Goal: Information Seeking & Learning: Learn about a topic

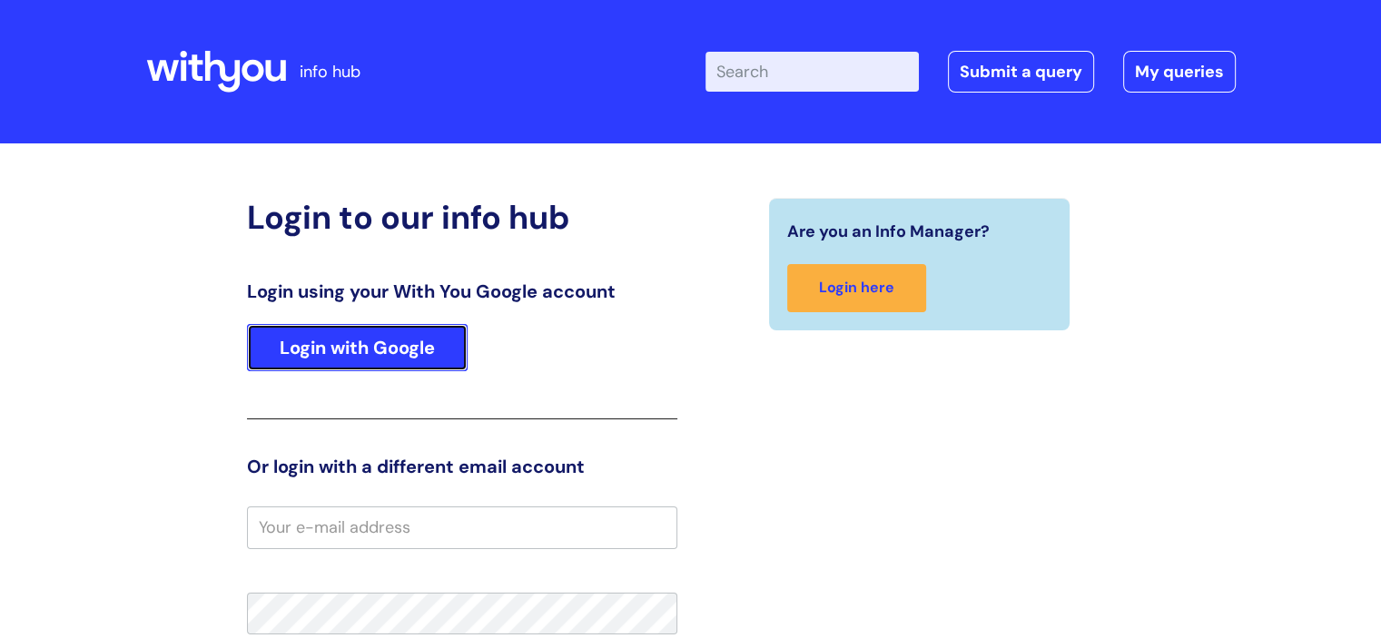
click at [350, 333] on link "Login with Google" at bounding box center [357, 347] width 221 height 47
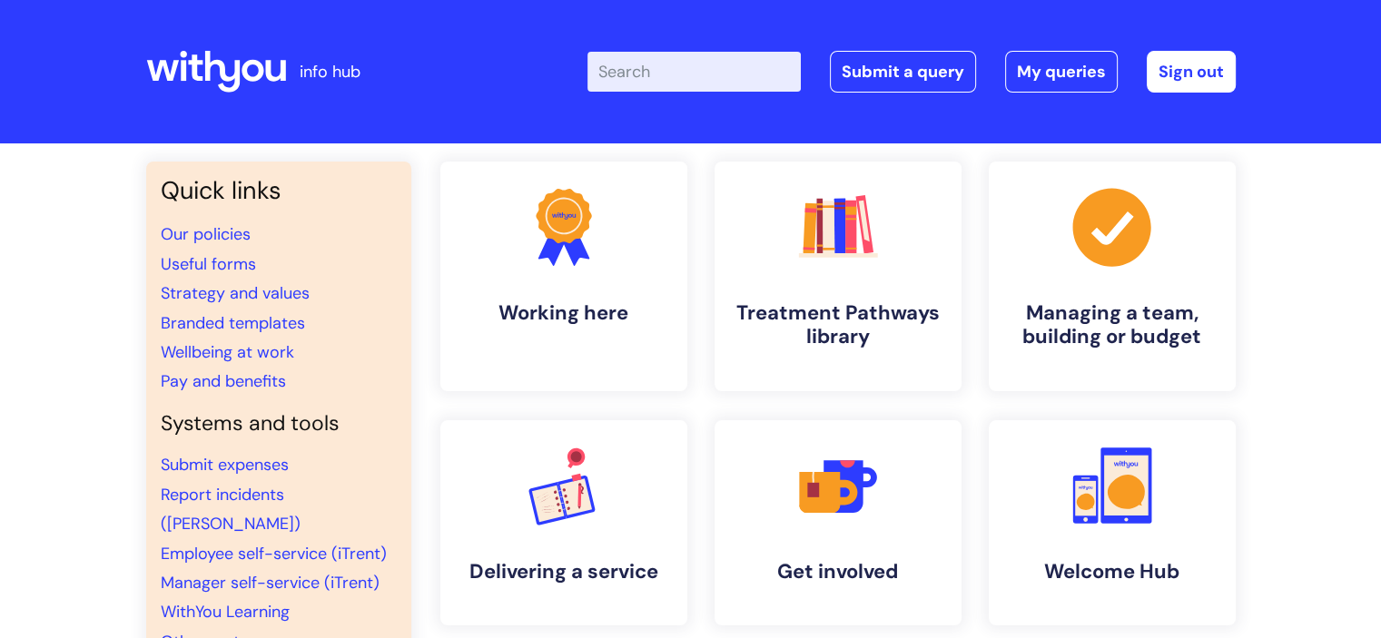
click at [668, 73] on input "Enter your search term here..." at bounding box center [693, 72] width 213 height 40
type input "pay"
click button "Search" at bounding box center [0, 0] width 0 height 0
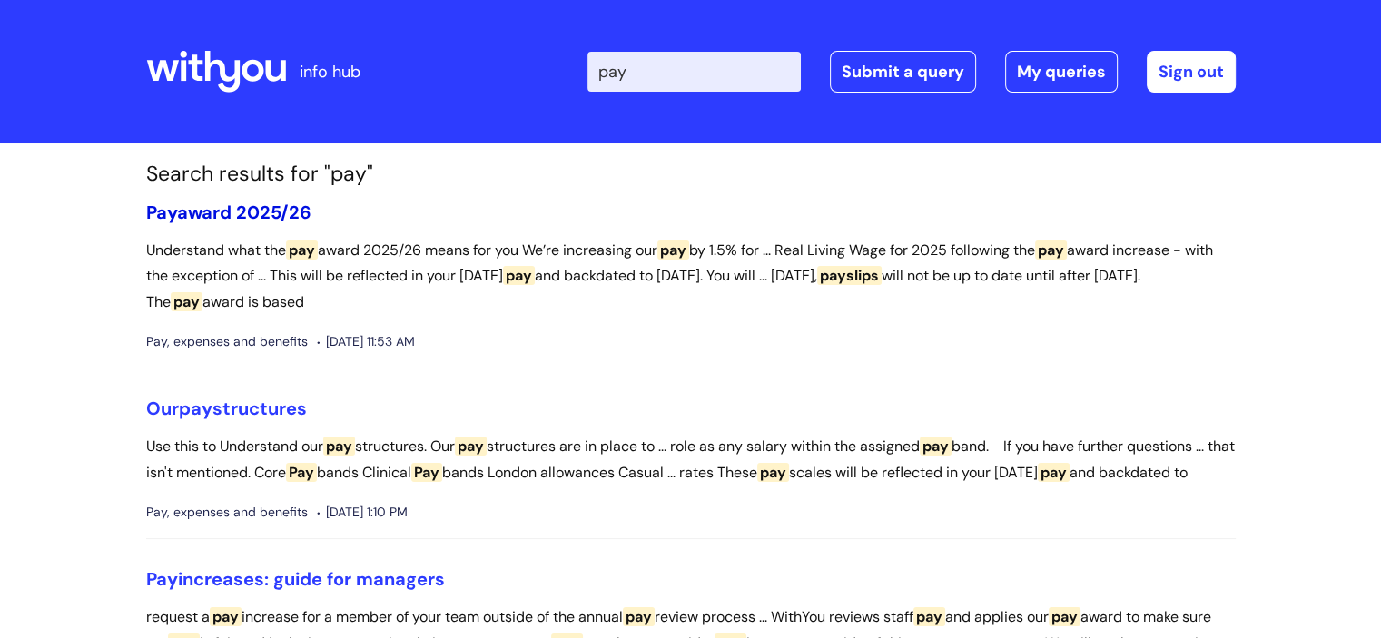
click at [286, 204] on link "Pay award 2025/26" at bounding box center [228, 213] width 165 height 24
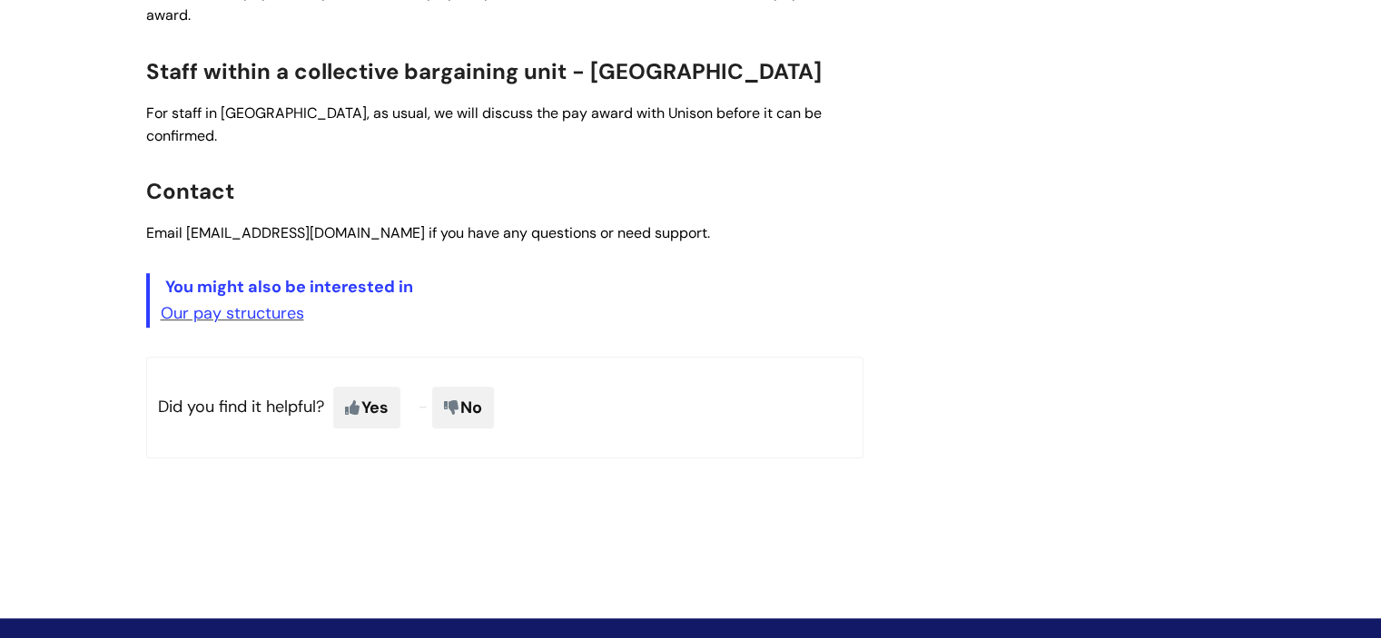
scroll to position [908, 0]
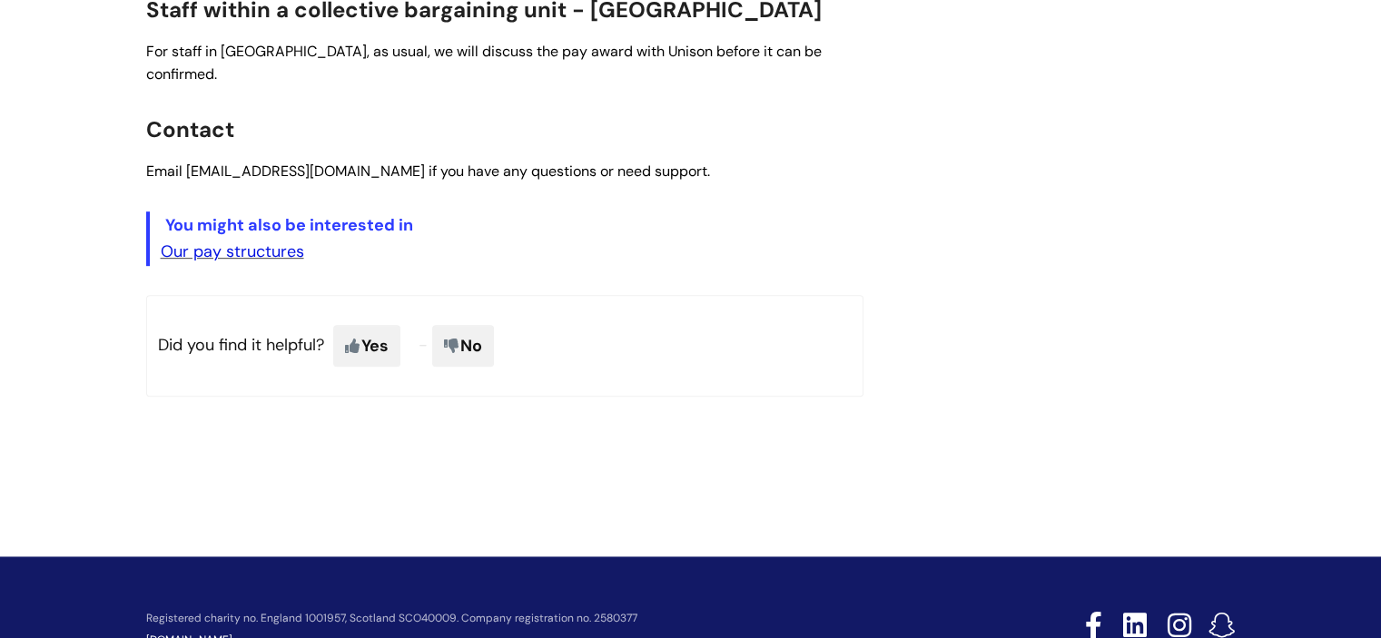
click at [203, 241] on link "Our pay structures" at bounding box center [232, 252] width 143 height 22
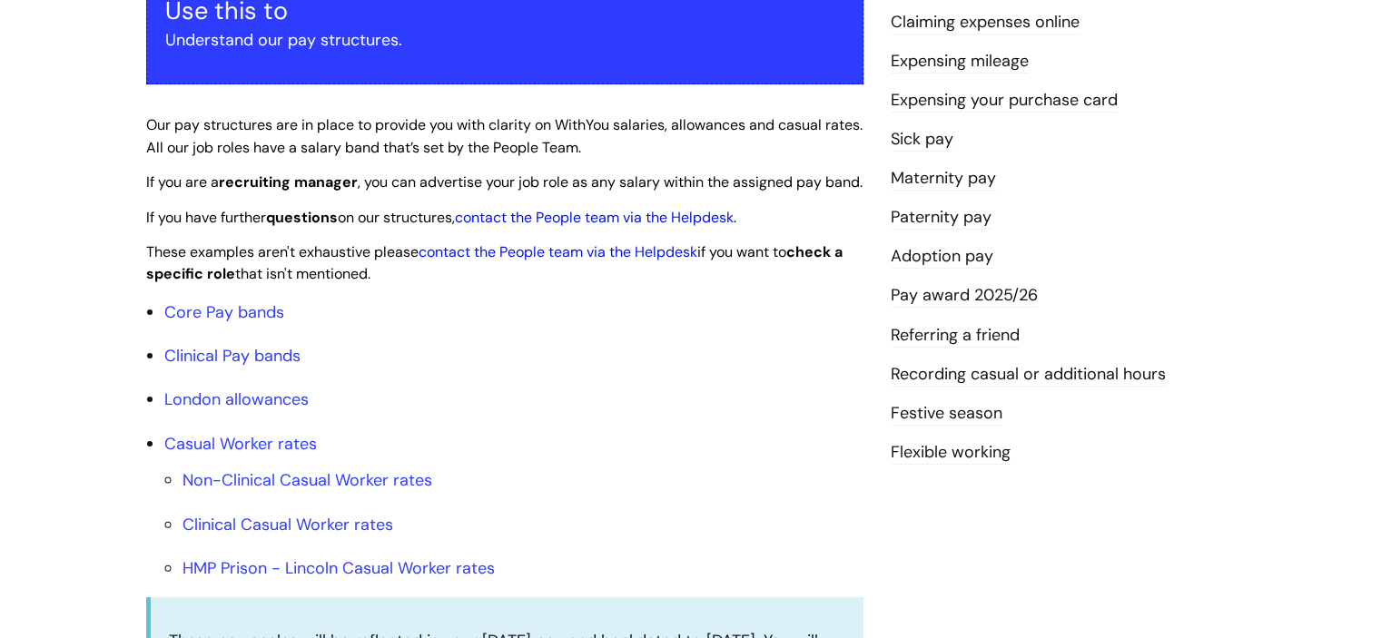
scroll to position [363, 0]
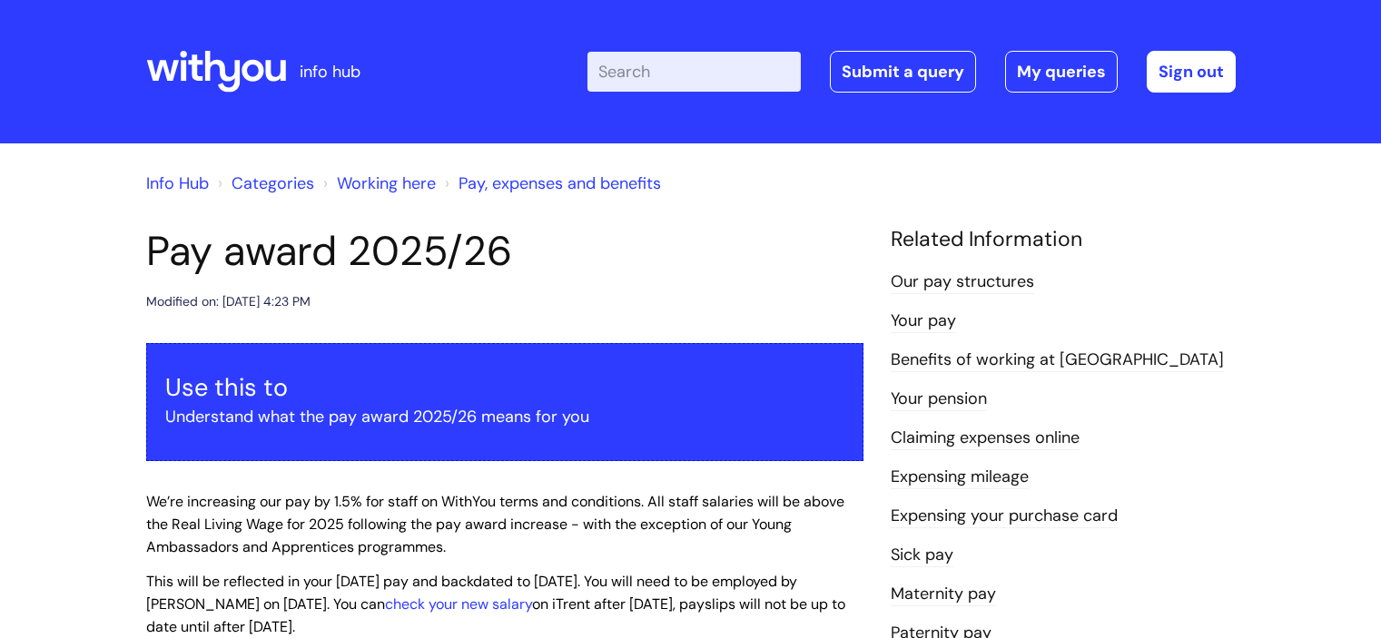
scroll to position [908, 0]
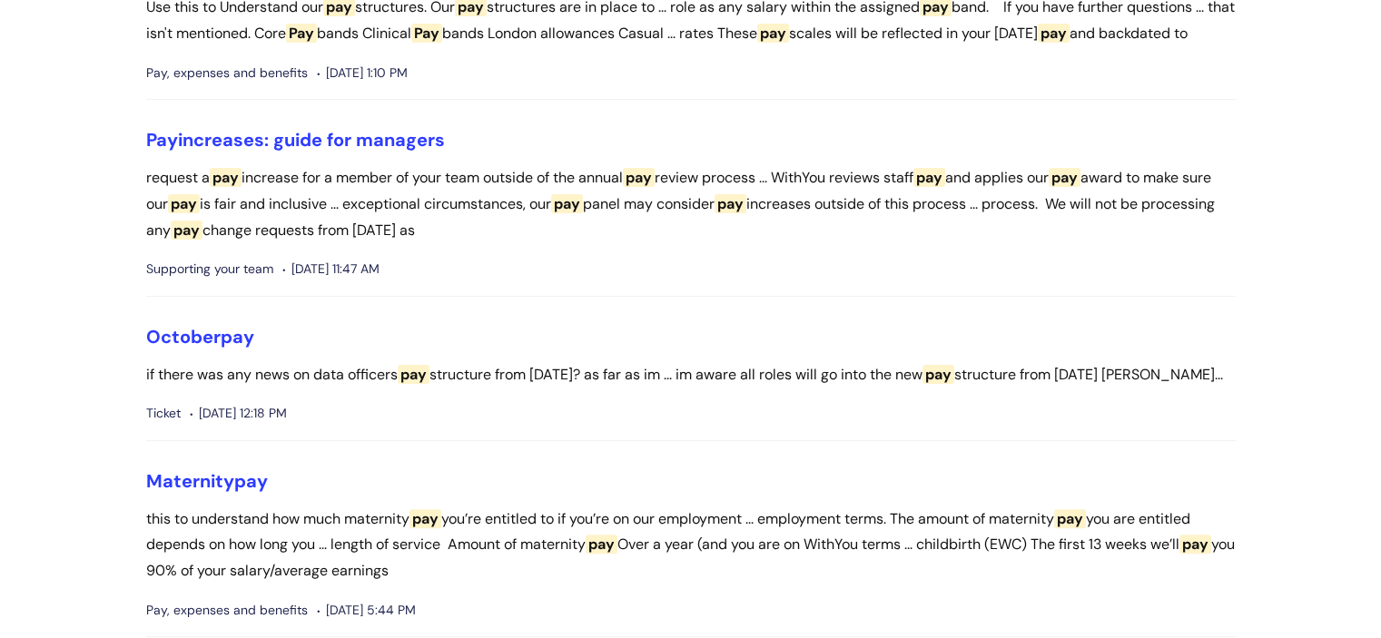
scroll to position [363, 0]
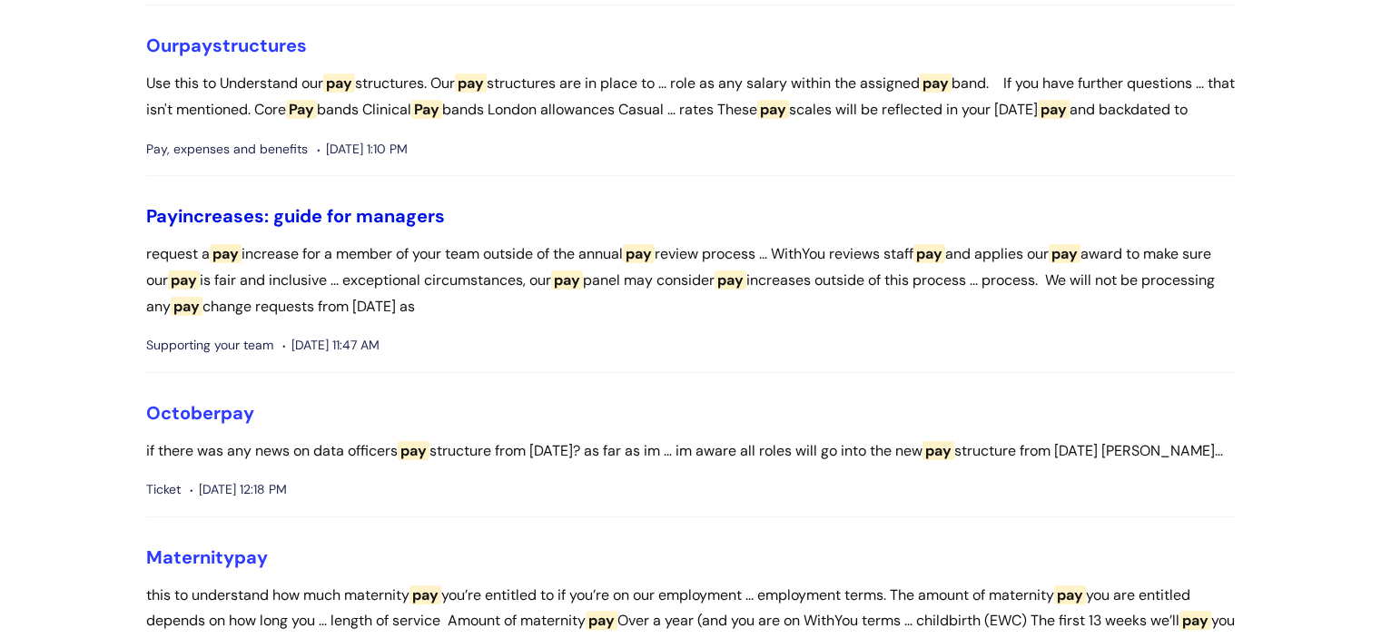
click at [242, 228] on link "Pay increases: guide for managers" at bounding box center [295, 216] width 299 height 24
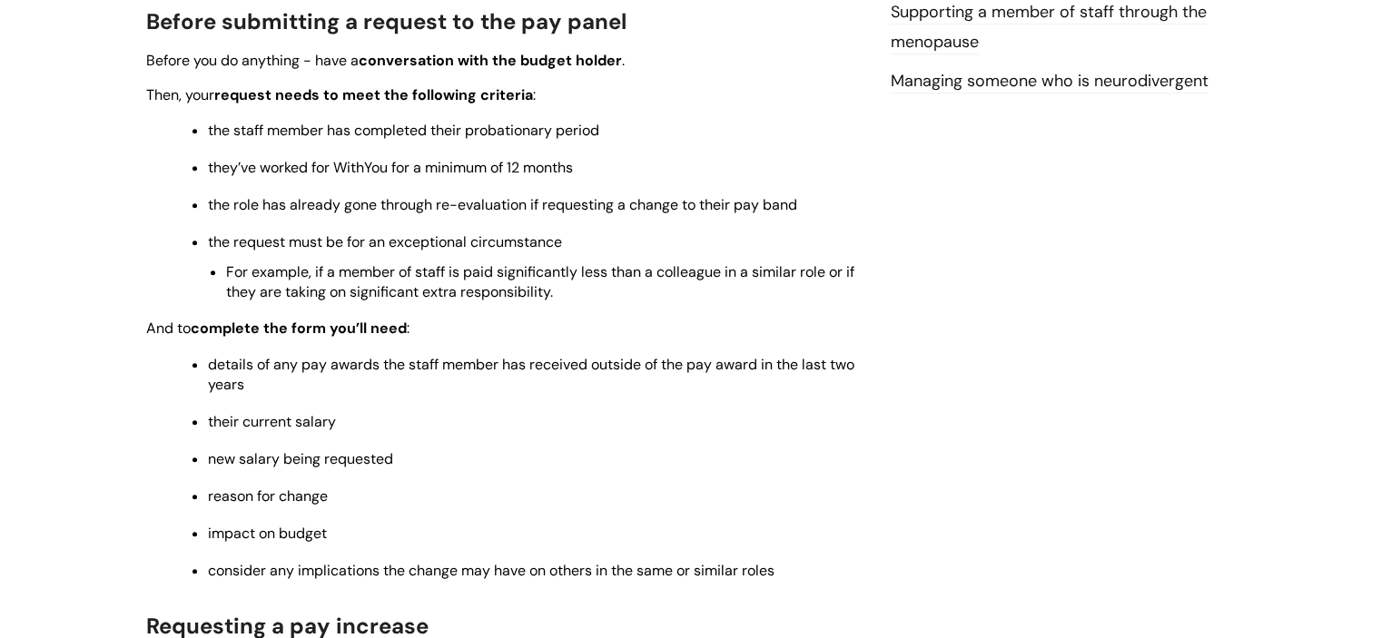
scroll to position [726, 0]
